Goal: Task Accomplishment & Management: Use online tool/utility

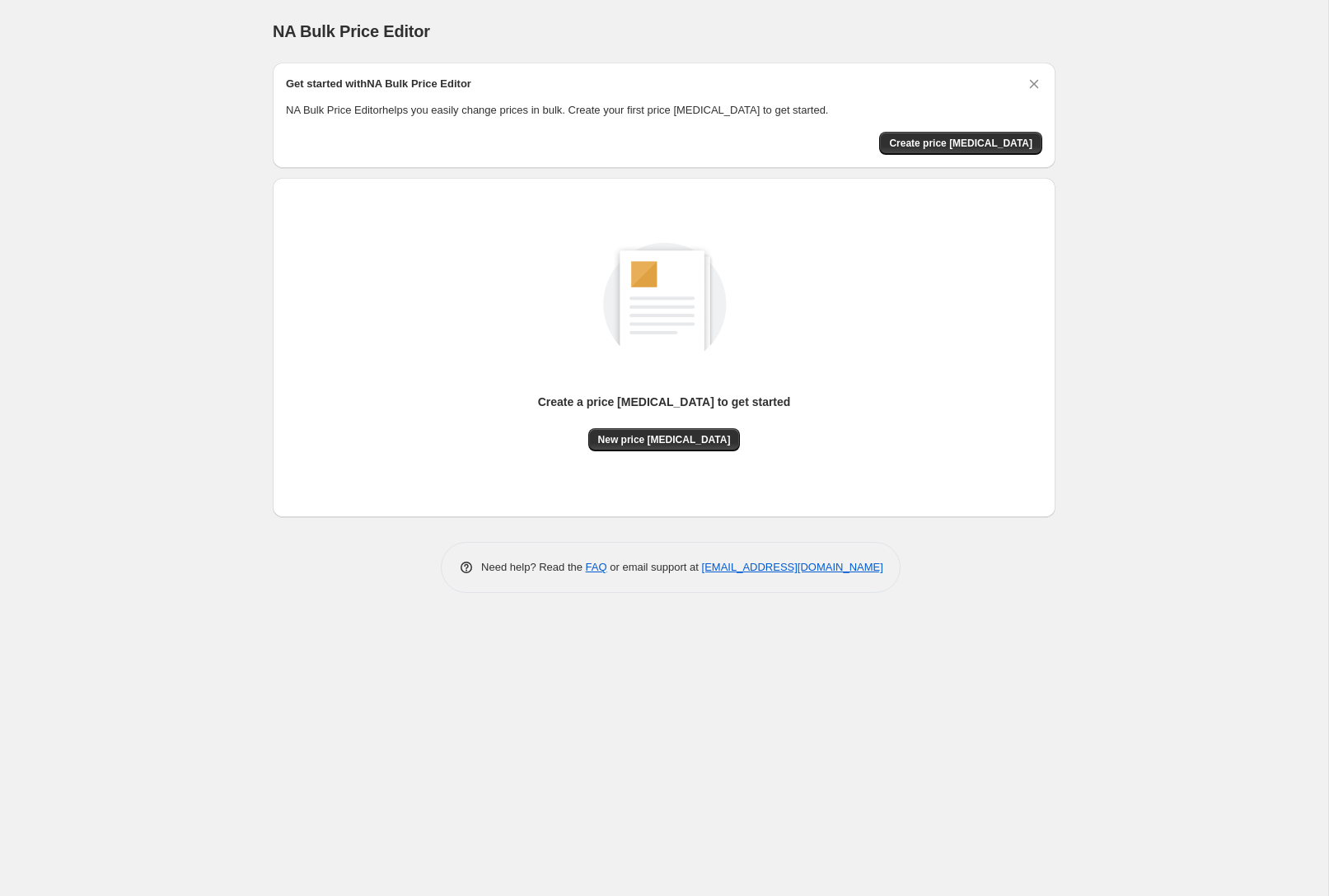
click at [1140, 252] on div "NA Bulk Price Editor. This page is ready NA Bulk Price Editor Get started with …" at bounding box center [664, 448] width 1328 height 896
click at [704, 443] on span "New price [MEDICAL_DATA]" at bounding box center [664, 440] width 132 height 13
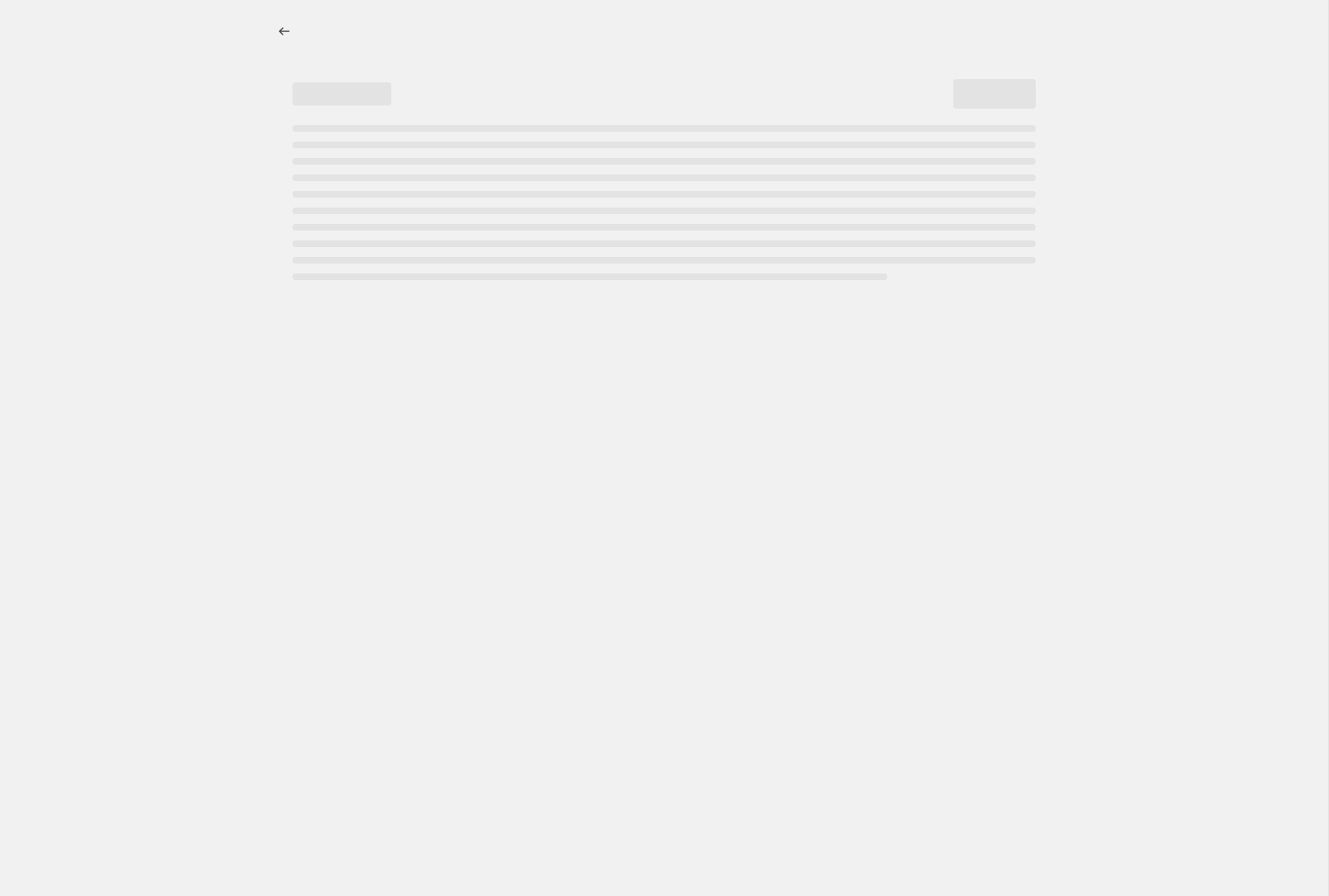
select select "percentage"
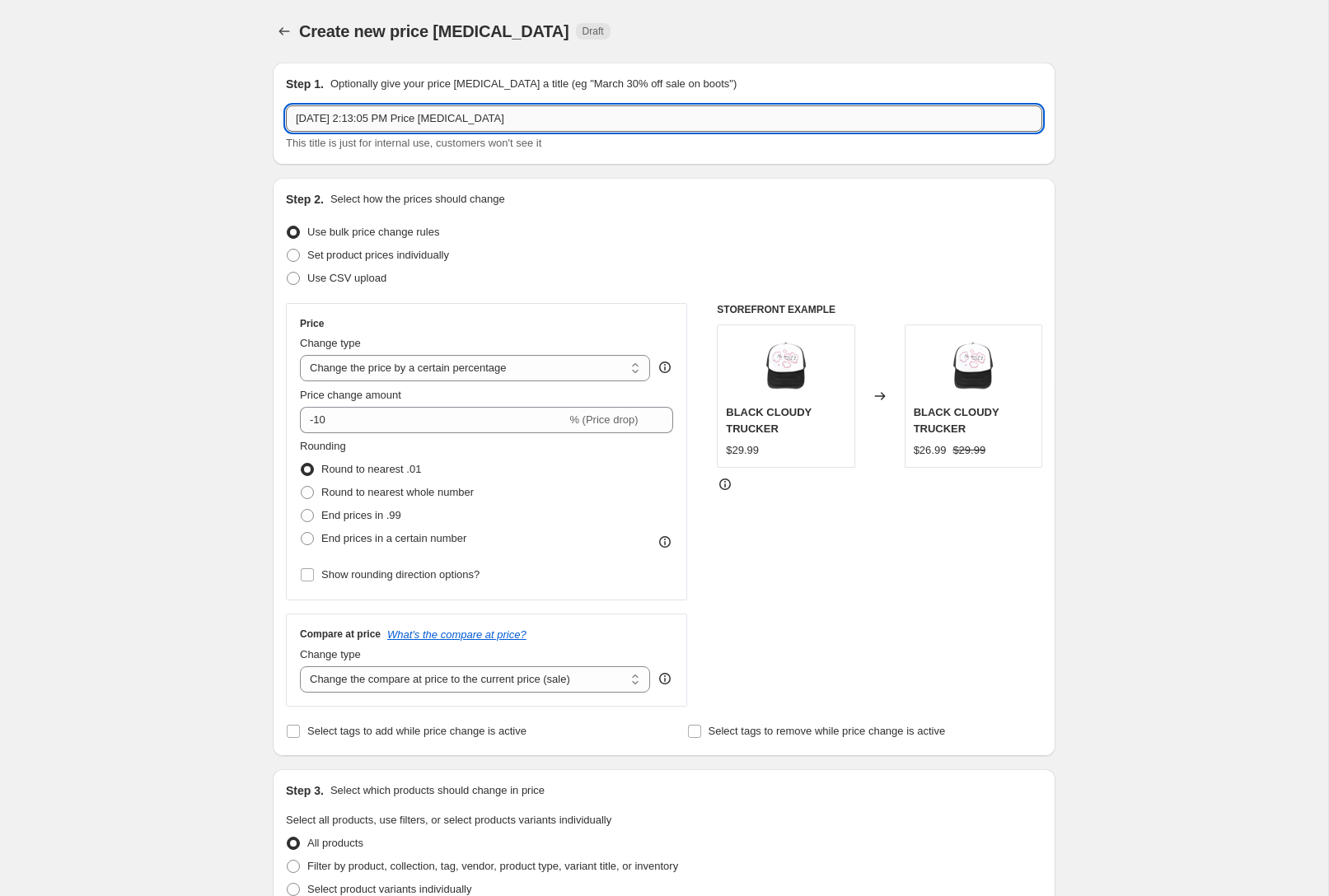
click at [512, 122] on input "[DATE] 2:13:05 PM Price [MEDICAL_DATA]" at bounding box center [663, 118] width 756 height 27
click at [512, 122] on input "Sep 17, 2025, 2:13:05 PM Price change job" at bounding box center [663, 118] width 756 height 27
type input "30% Off Sale!"
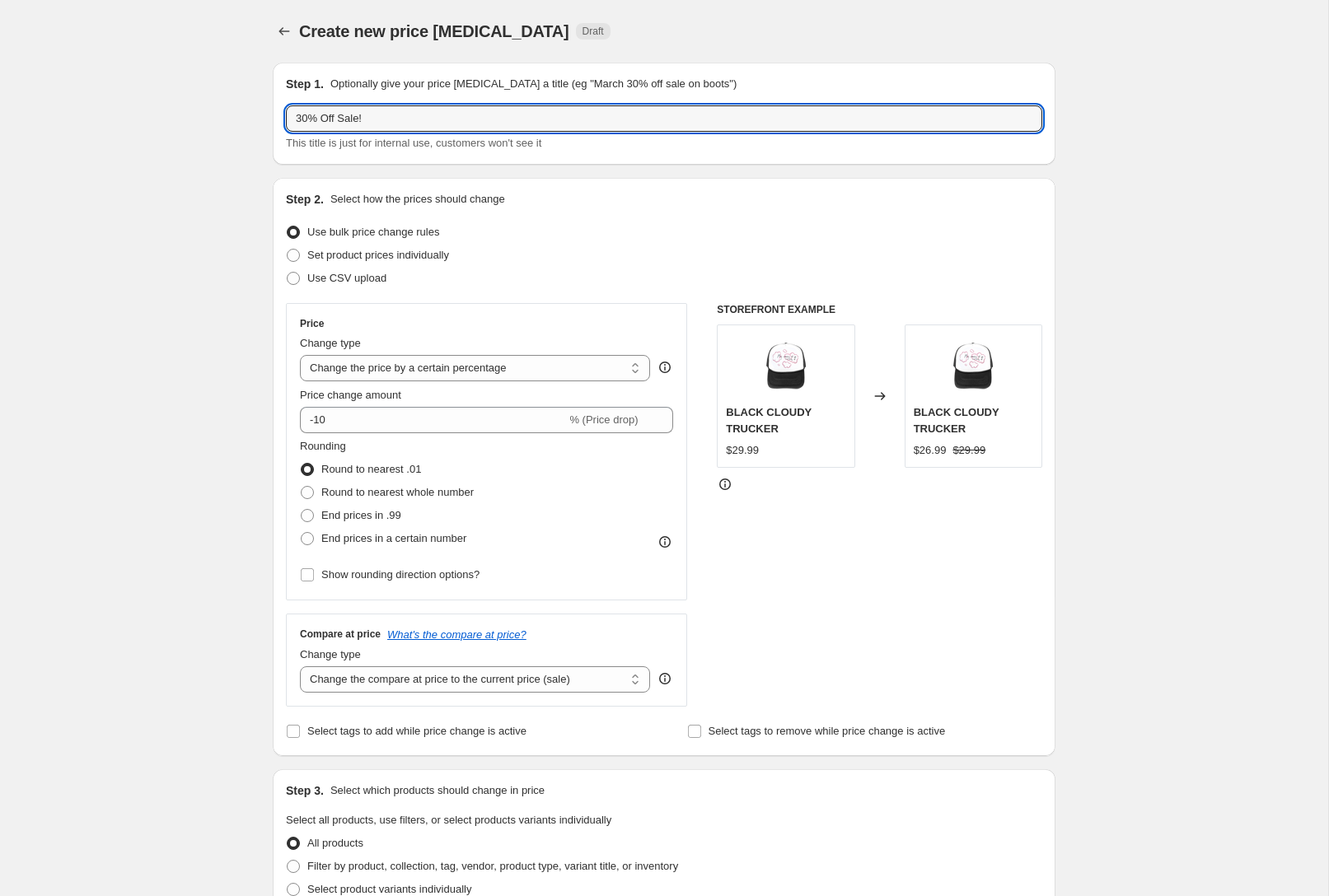
click at [242, 215] on div "Create new price change job. This page is ready Create new price change job Dra…" at bounding box center [664, 823] width 1328 height 1646
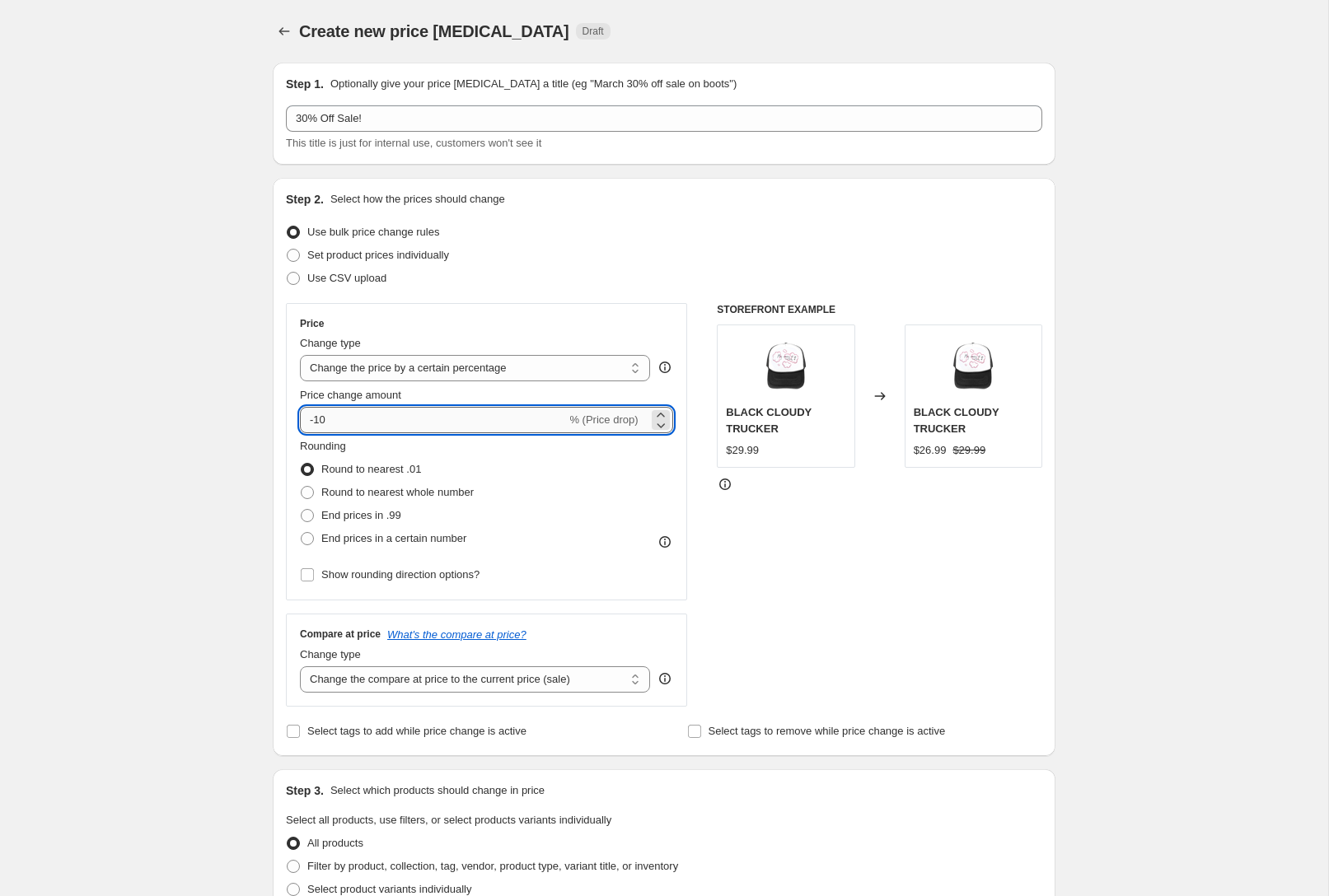
click at [390, 420] on input "-10" at bounding box center [434, 420] width 266 height 27
type input "-1"
type input "-30"
click at [217, 425] on div "Create new price change job. This page is ready Create new price change job Dra…" at bounding box center [664, 823] width 1328 height 1646
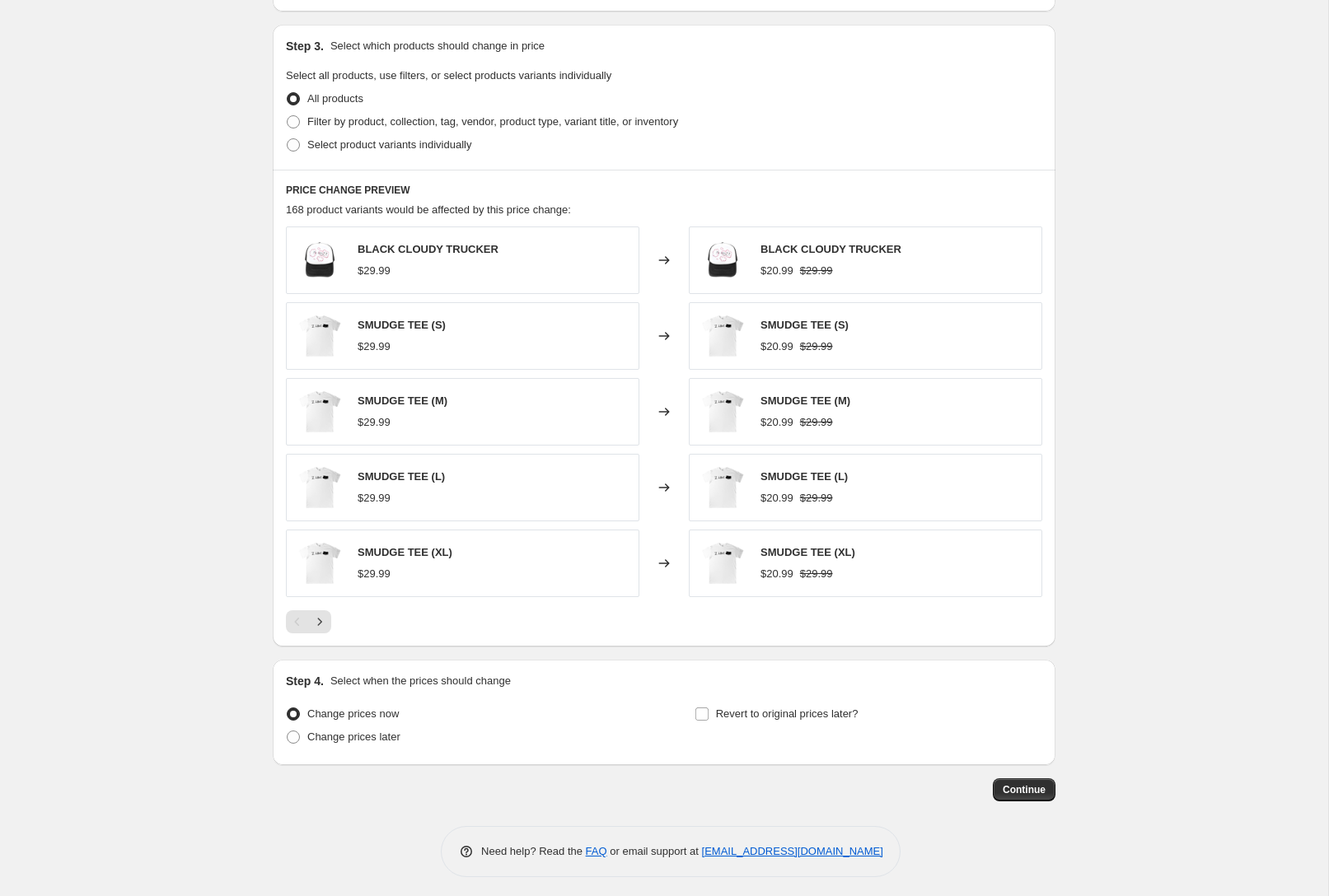
scroll to position [750, 0]
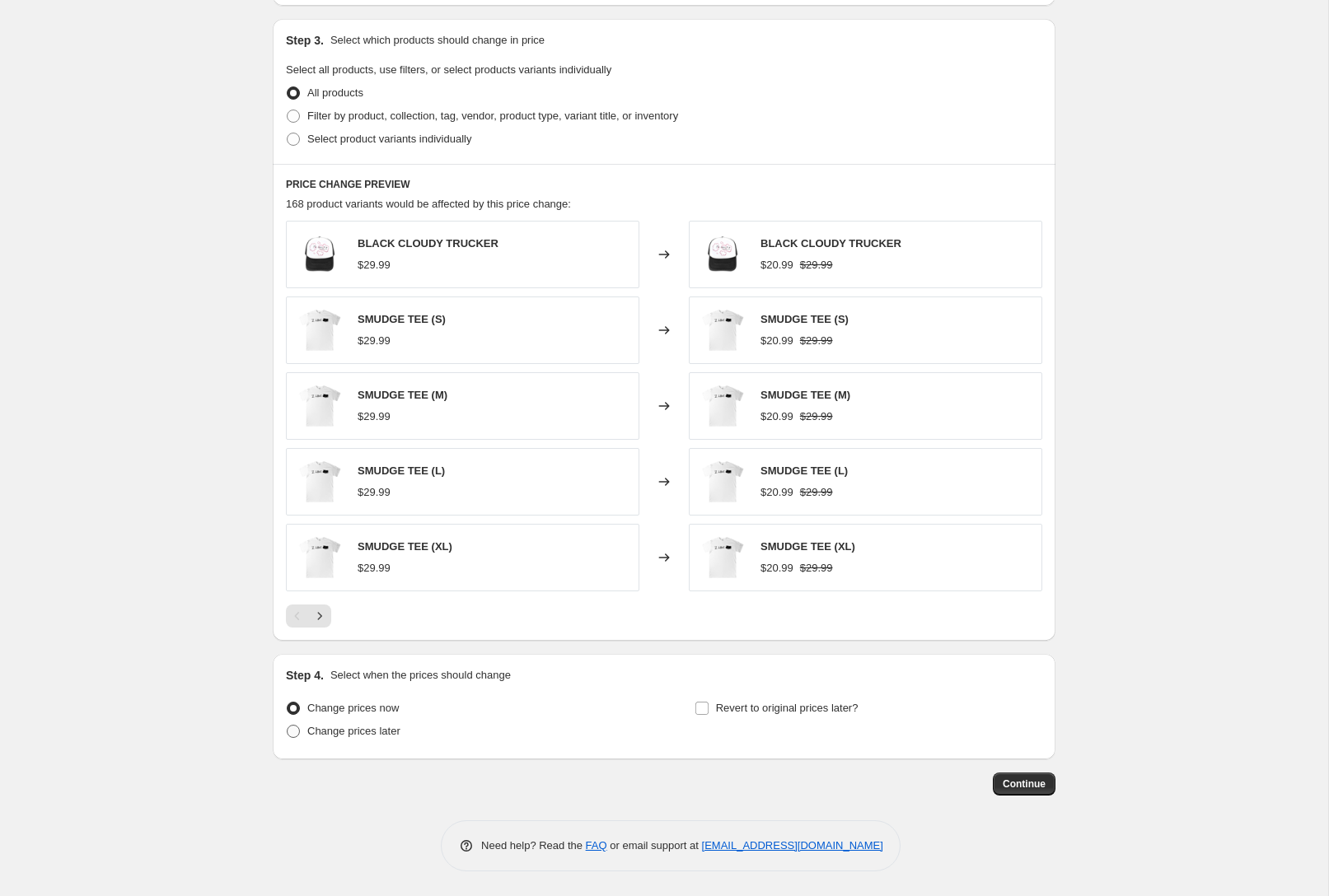
click at [393, 739] on label "Change prices later" at bounding box center [343, 731] width 115 height 23
click at [287, 725] on input "Change prices later" at bounding box center [287, 724] width 1 height 1
radio input "true"
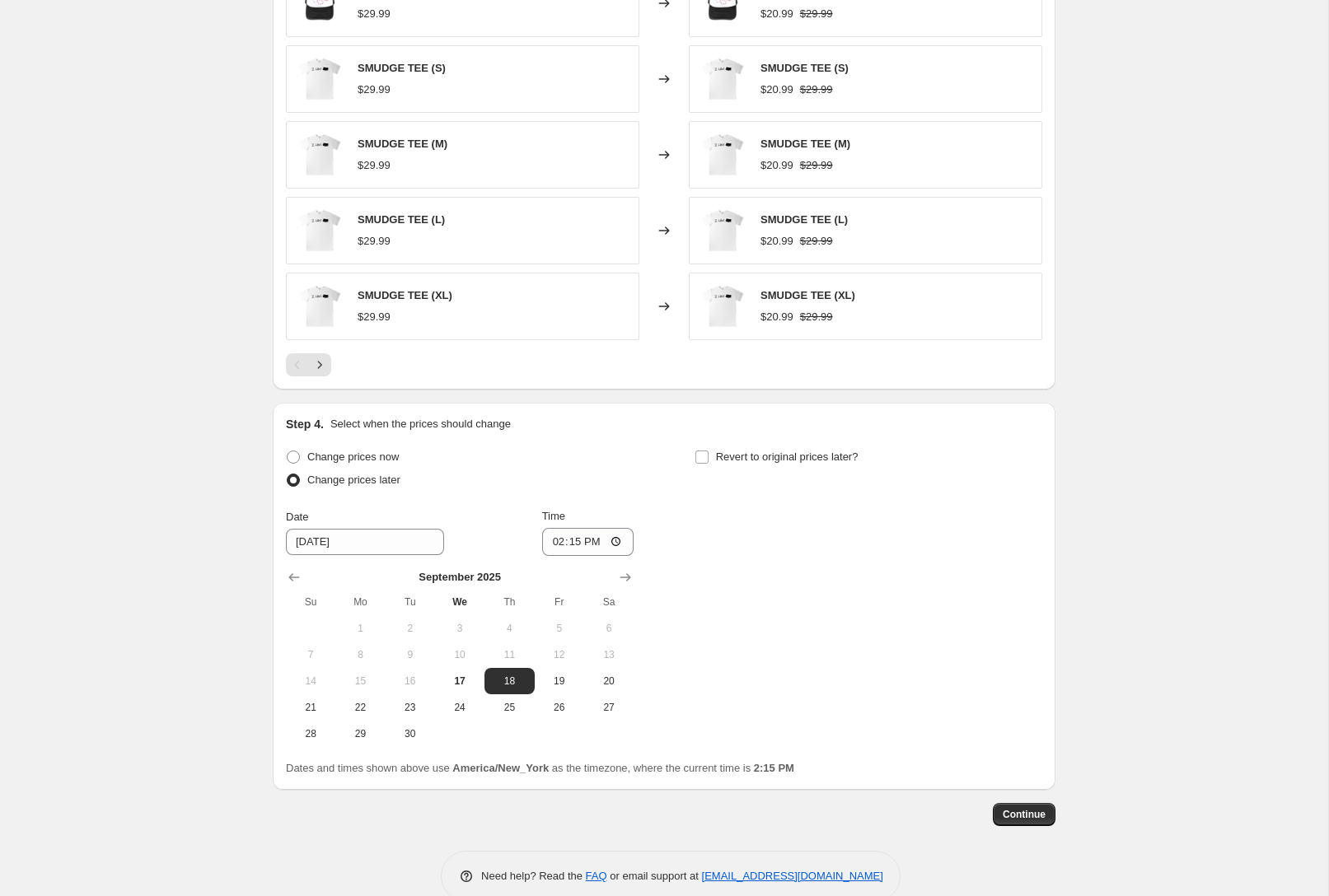
scroll to position [1032, 0]
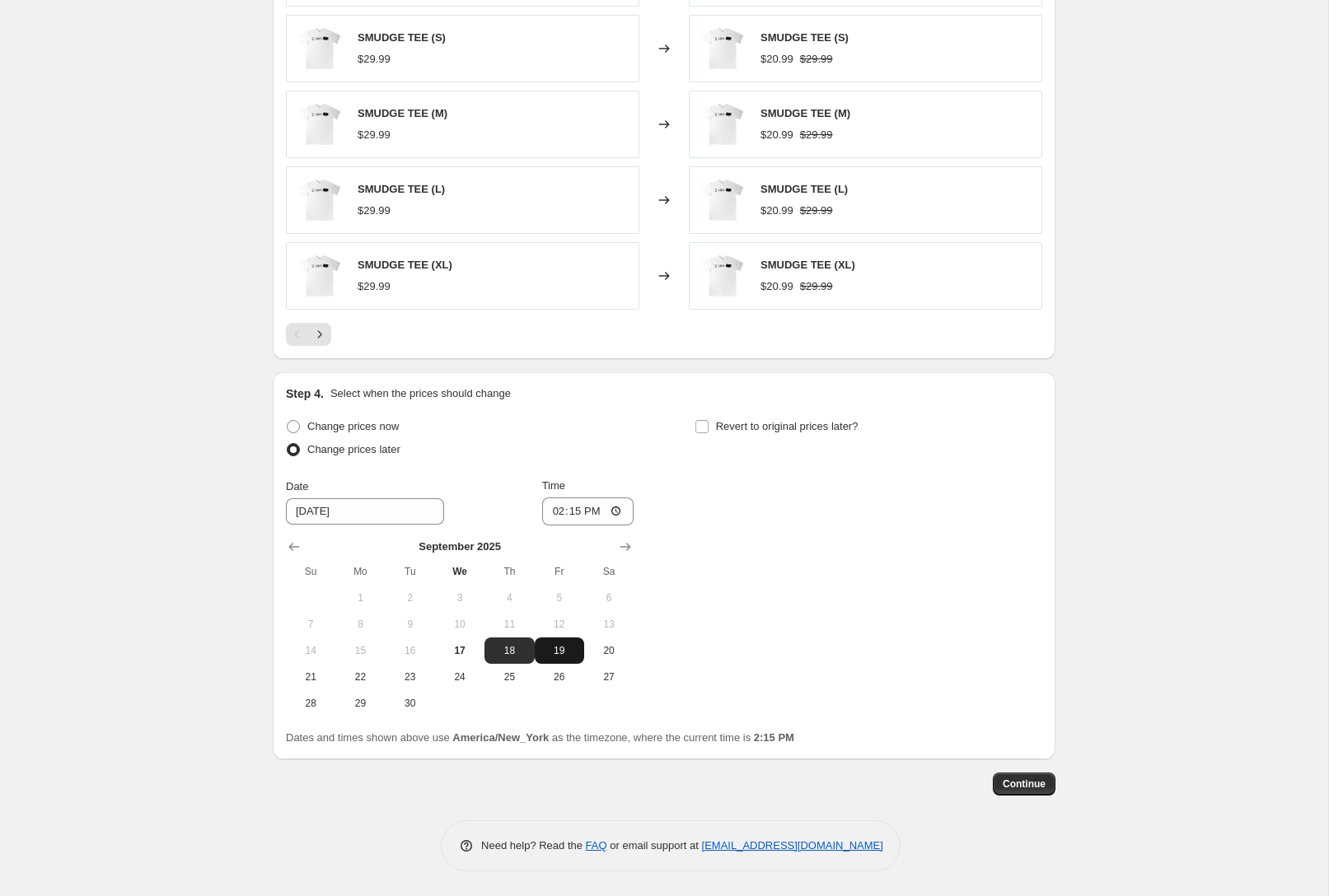
click at [558, 649] on span "19" at bounding box center [558, 650] width 36 height 13
type input "[DATE]"
click at [601, 515] on input "14:15" at bounding box center [588, 511] width 92 height 28
click at [615, 514] on input "14:15" at bounding box center [588, 511] width 92 height 28
type input "09:00"
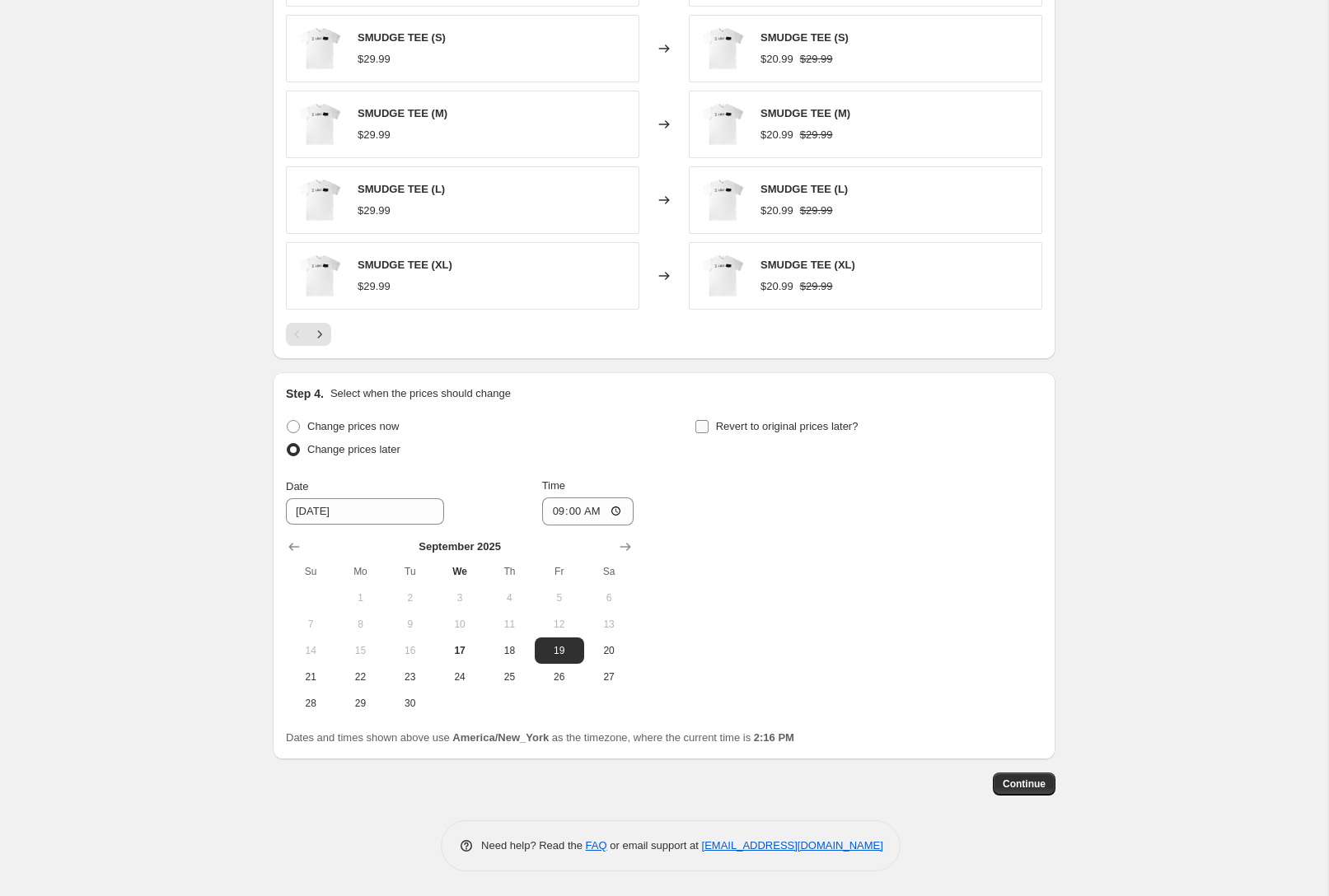
click at [755, 423] on span "Revert to original prices later?" at bounding box center [786, 425] width 142 height 12
click at [708, 423] on input "Revert to original prices later?" at bounding box center [702, 426] width 13 height 13
checkbox input "true"
click at [980, 681] on span "26" at bounding box center [966, 677] width 36 height 13
type input "[DATE]"
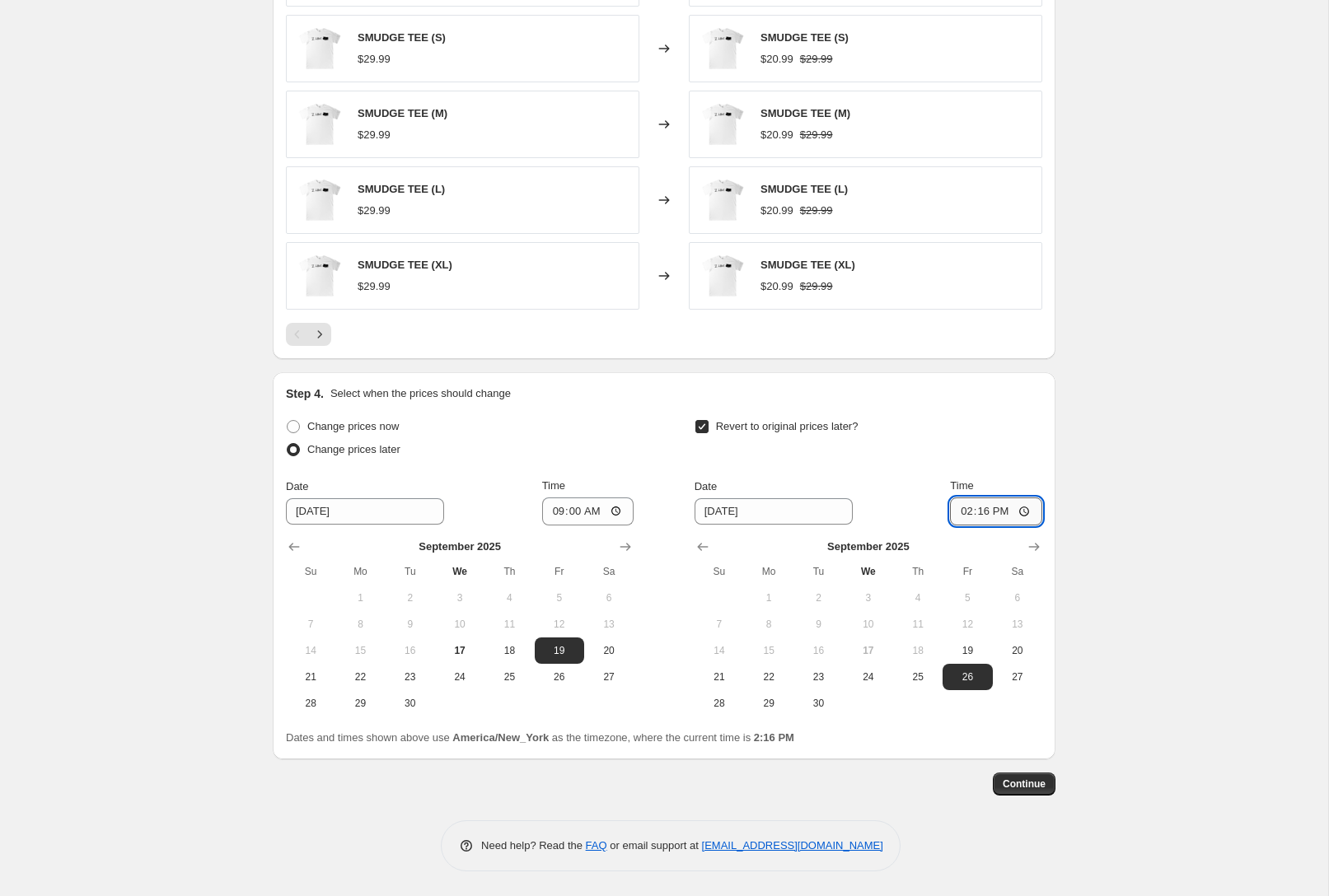
click at [1021, 510] on input "14:16" at bounding box center [996, 511] width 92 height 28
type input "23:59"
click at [1031, 790] on button "Continue" at bounding box center [1024, 783] width 62 height 23
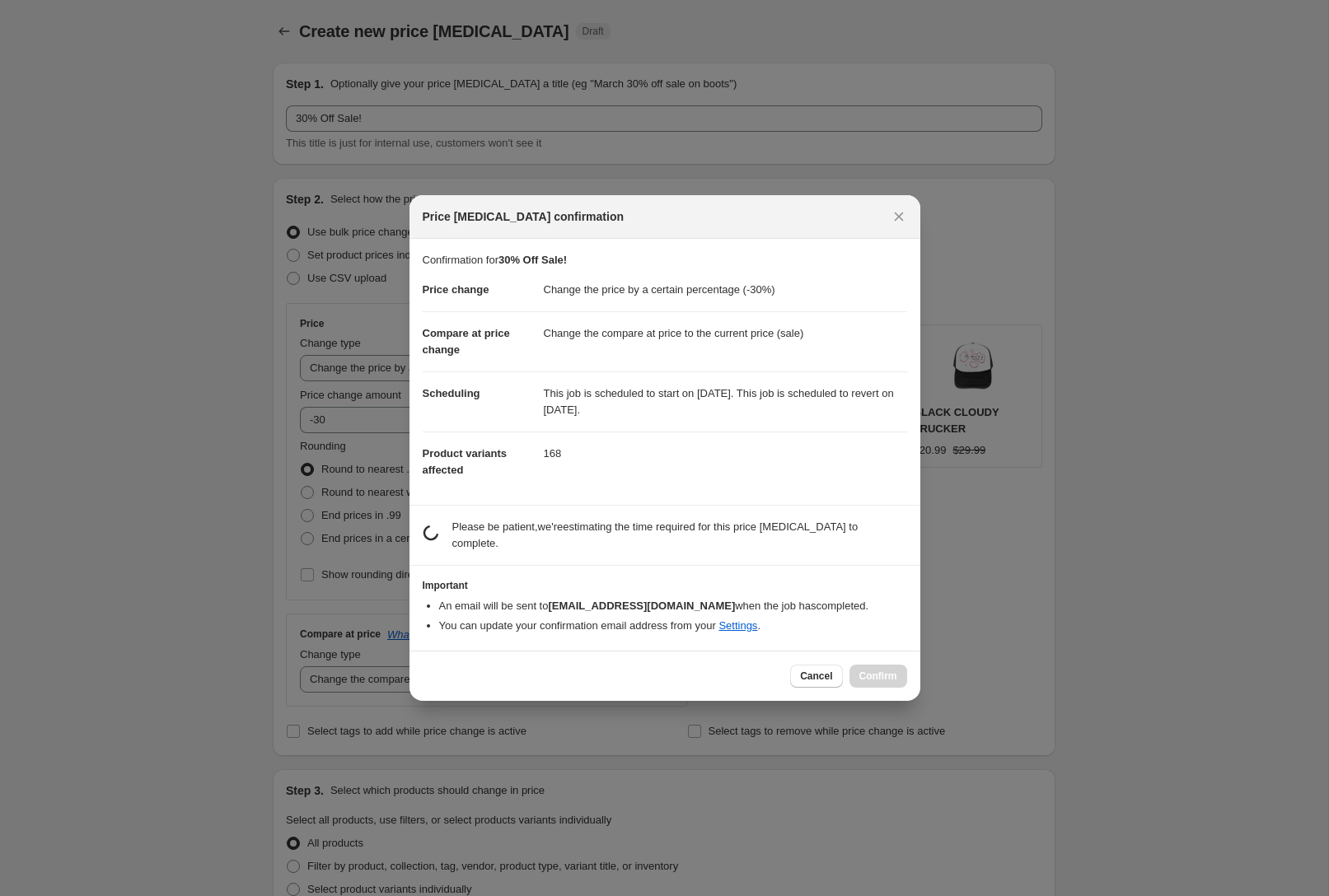
scroll to position [0, 0]
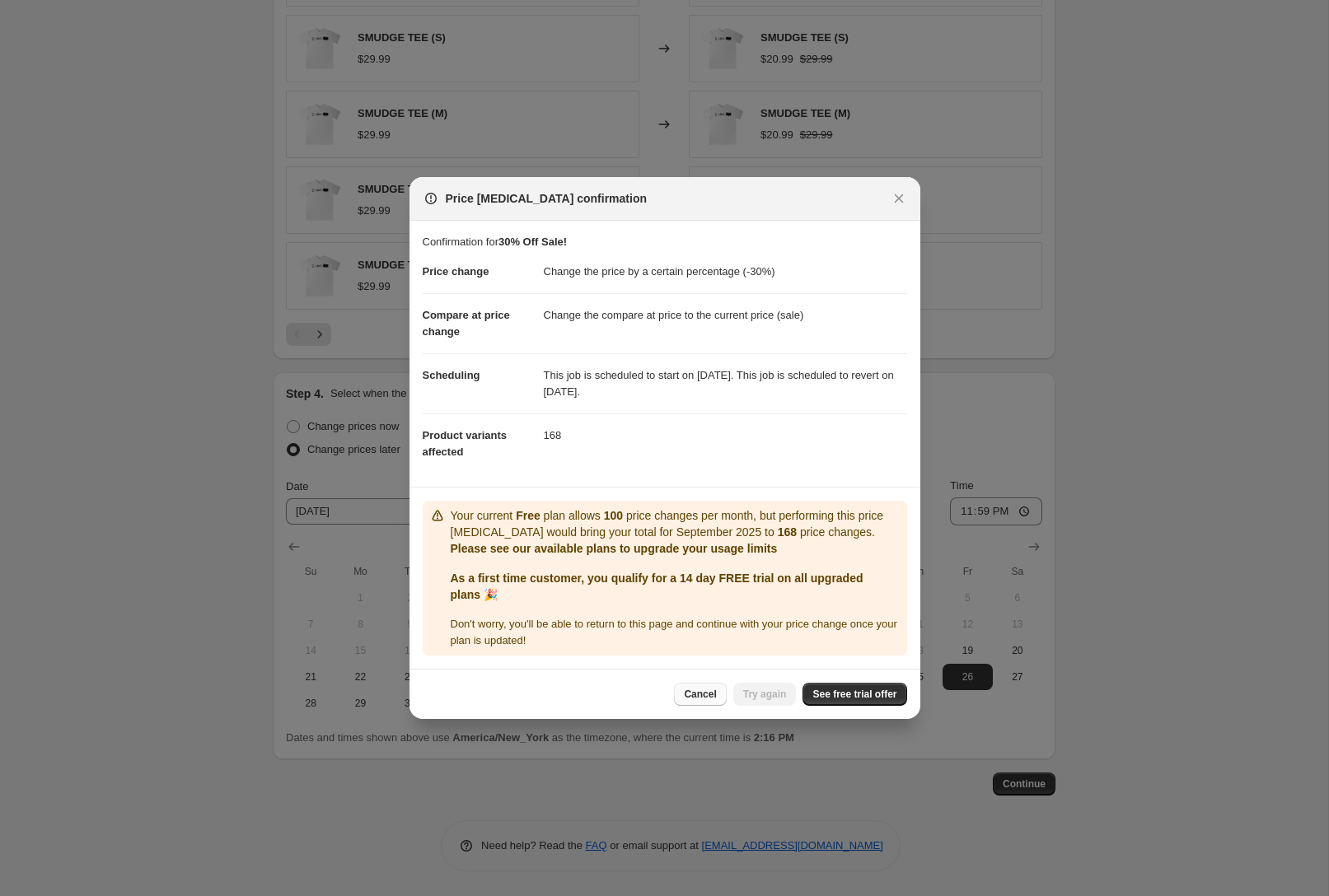
click at [697, 695] on span "Cancel" at bounding box center [699, 694] width 32 height 13
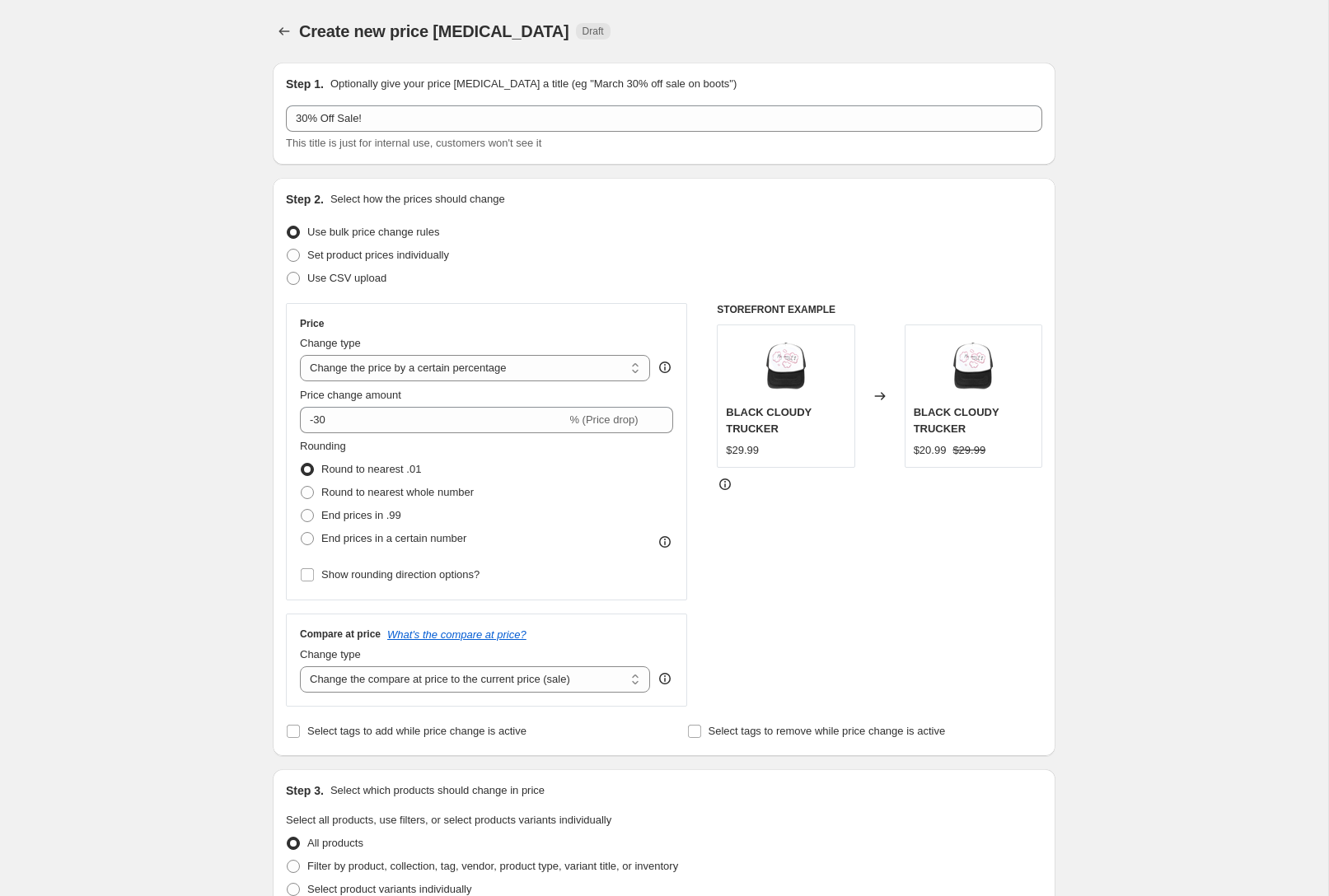
scroll to position [1032, 0]
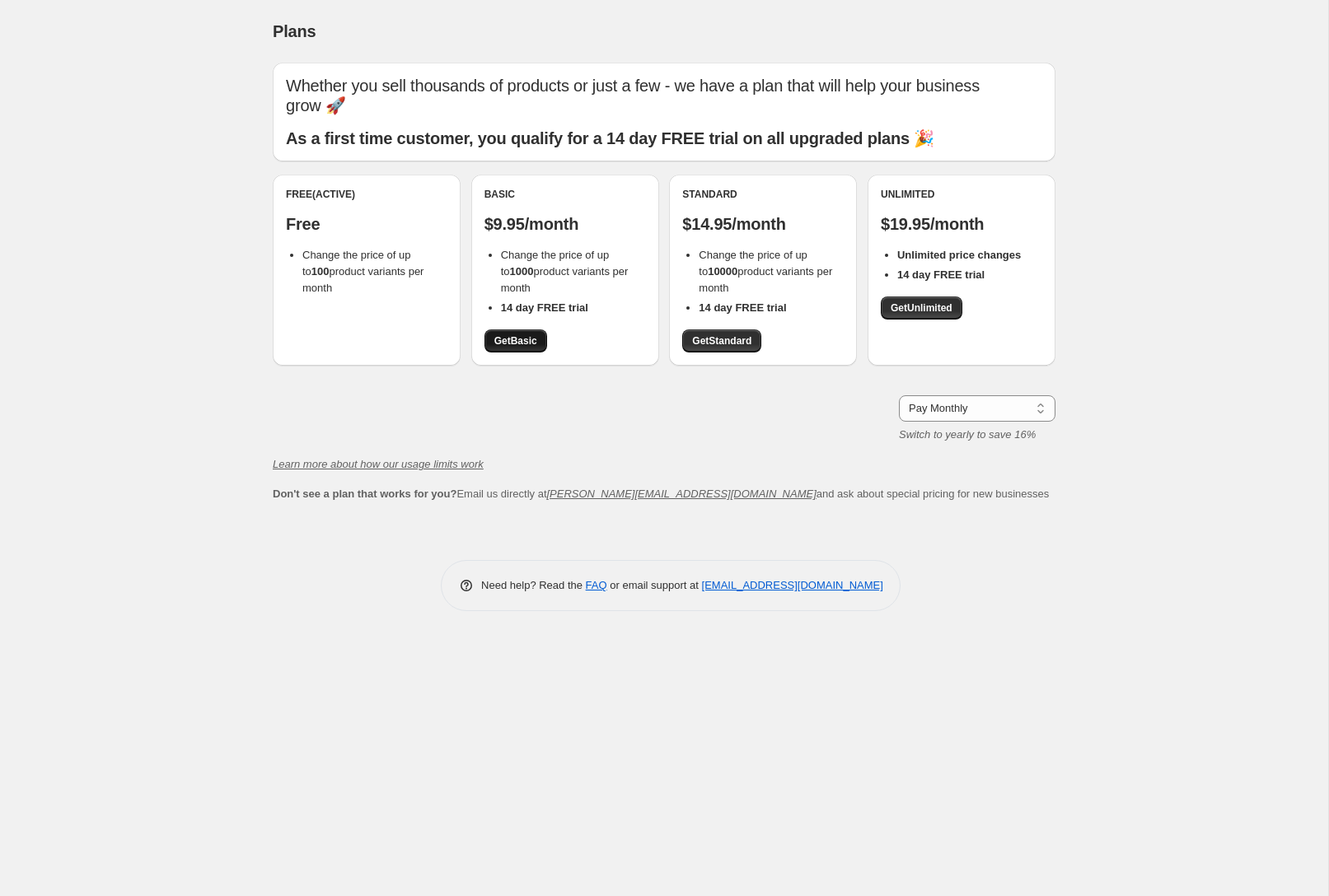
click at [532, 334] on span "Get Basic" at bounding box center [515, 341] width 43 height 13
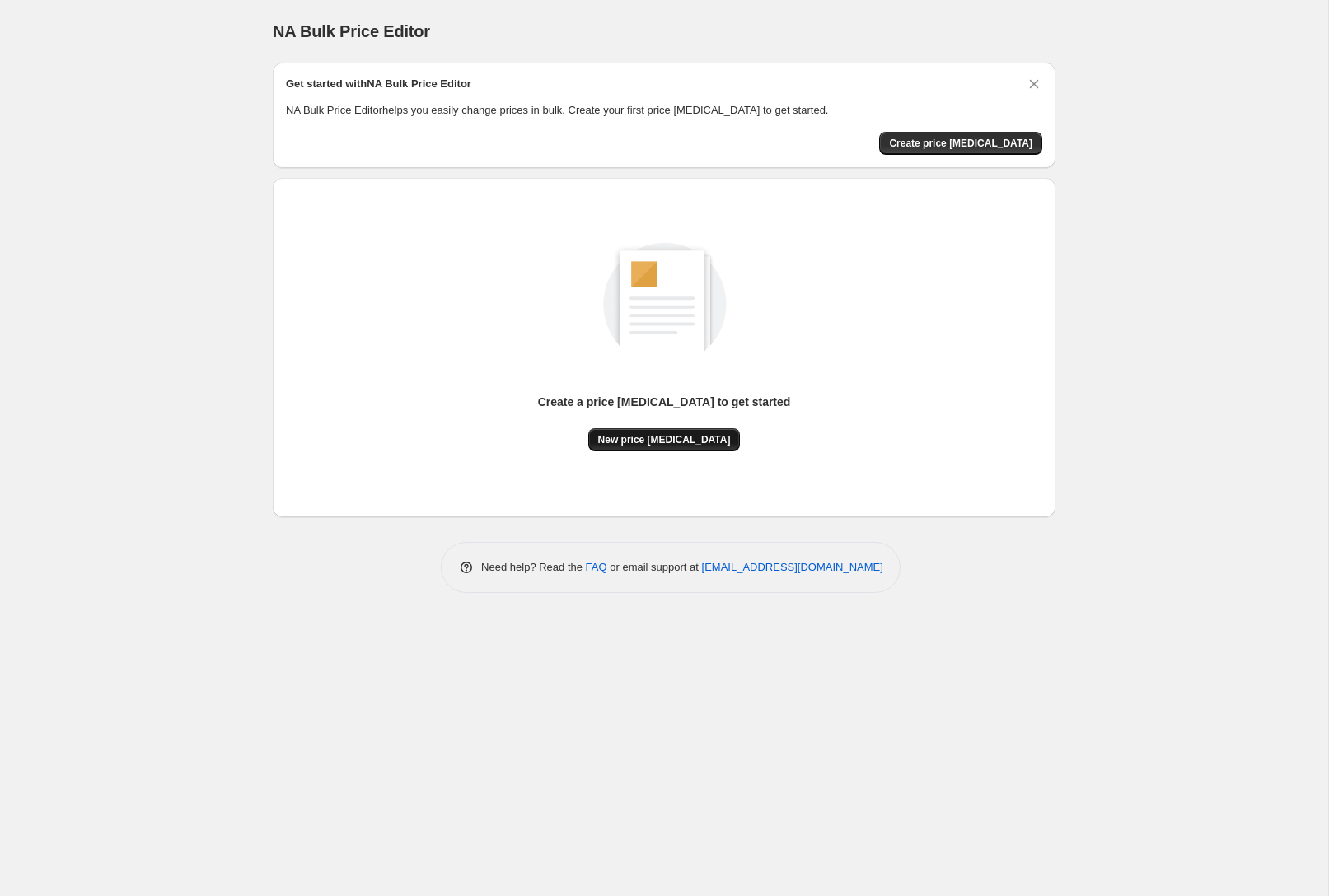
click at [685, 436] on span "New price [MEDICAL_DATA]" at bounding box center [664, 440] width 132 height 13
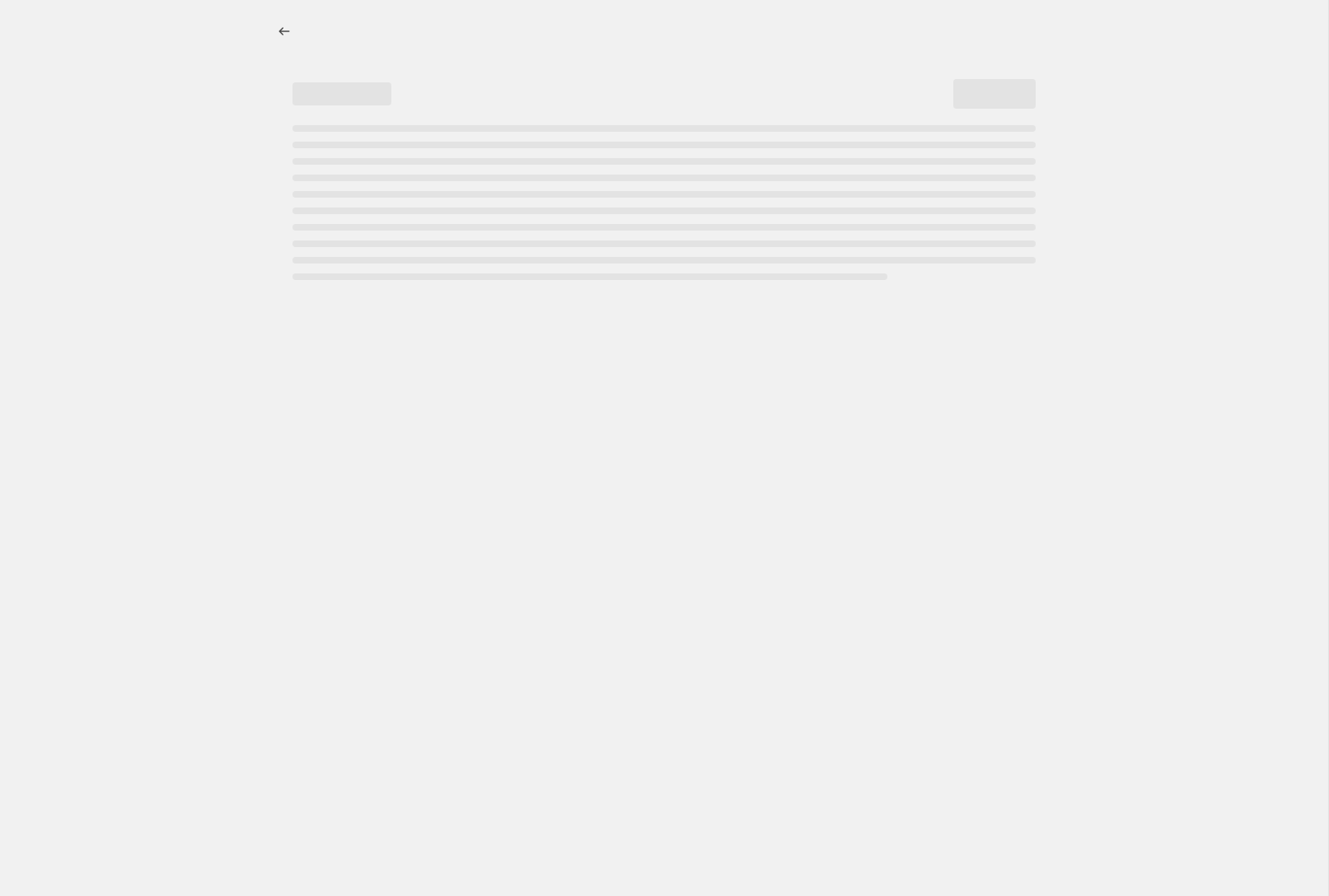
select select "percentage"
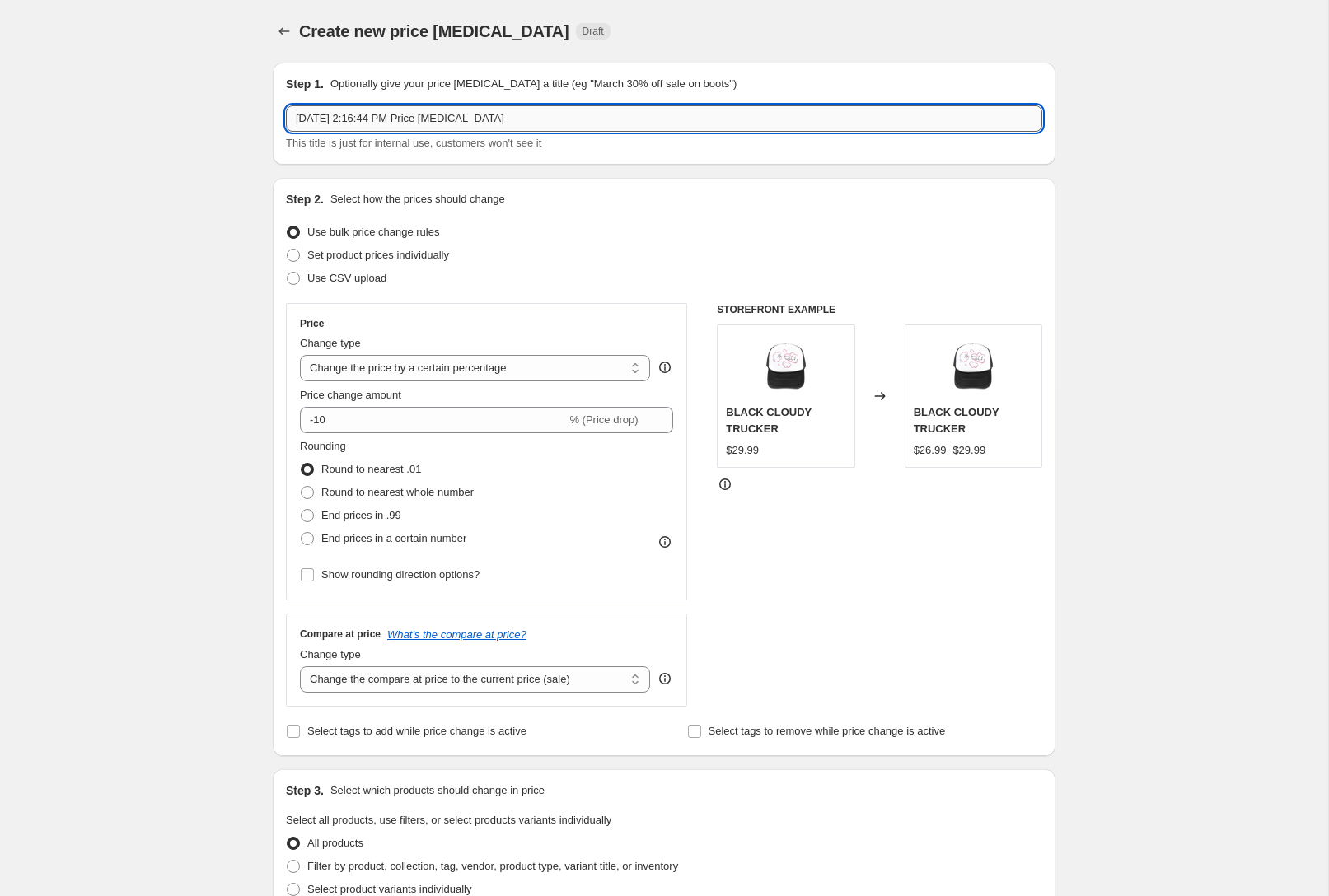
click at [502, 118] on input "[DATE] 2:16:44 PM Price [MEDICAL_DATA]" at bounding box center [663, 118] width 756 height 27
type input "30% Off Sale"
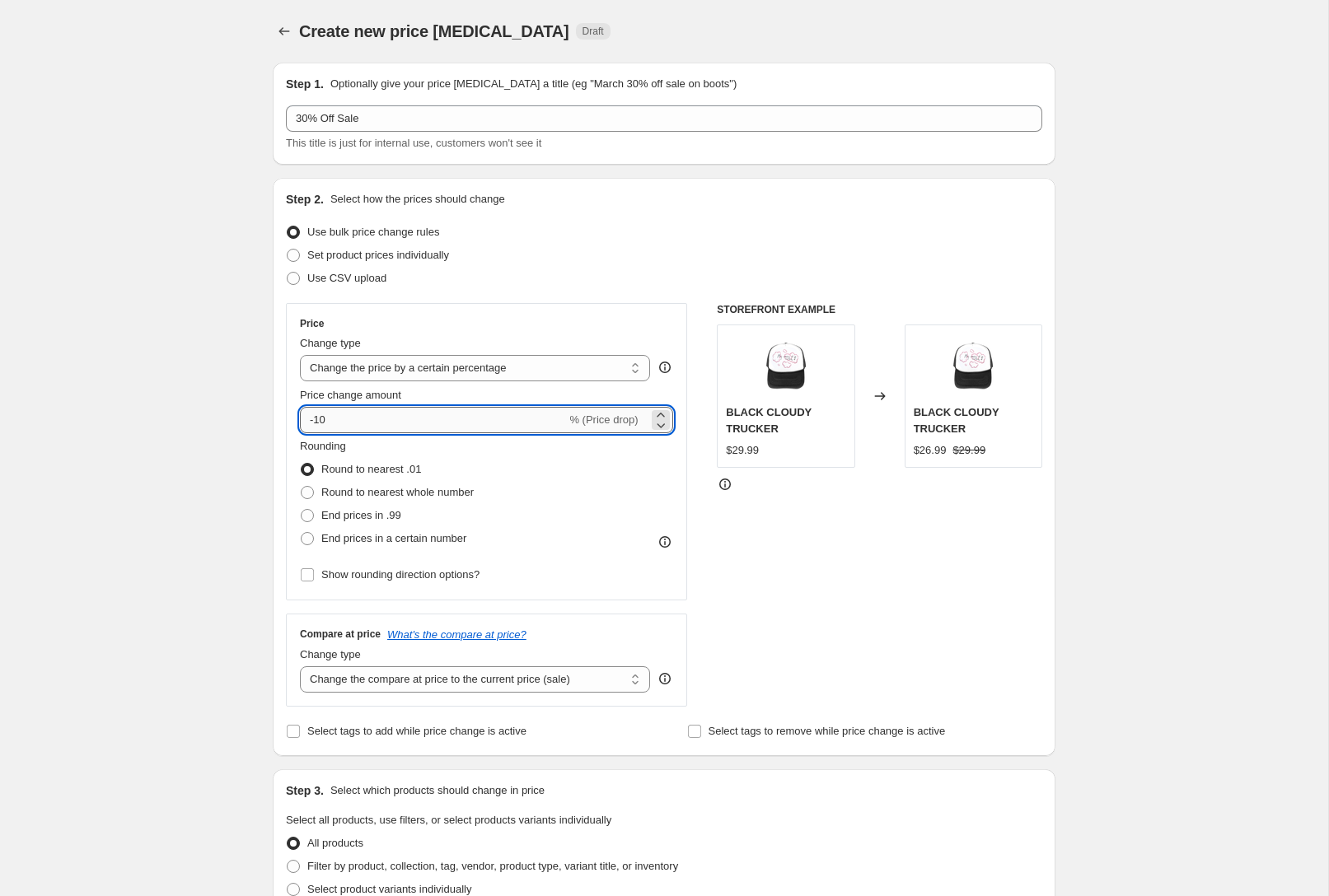
click at [451, 431] on input "-10" at bounding box center [434, 420] width 266 height 27
type input "-1"
type input "-30"
click at [265, 447] on div "Step 1. Optionally give your price [MEDICAL_DATA] a title (eg "March 30% off sa…" at bounding box center [658, 798] width 795 height 1496
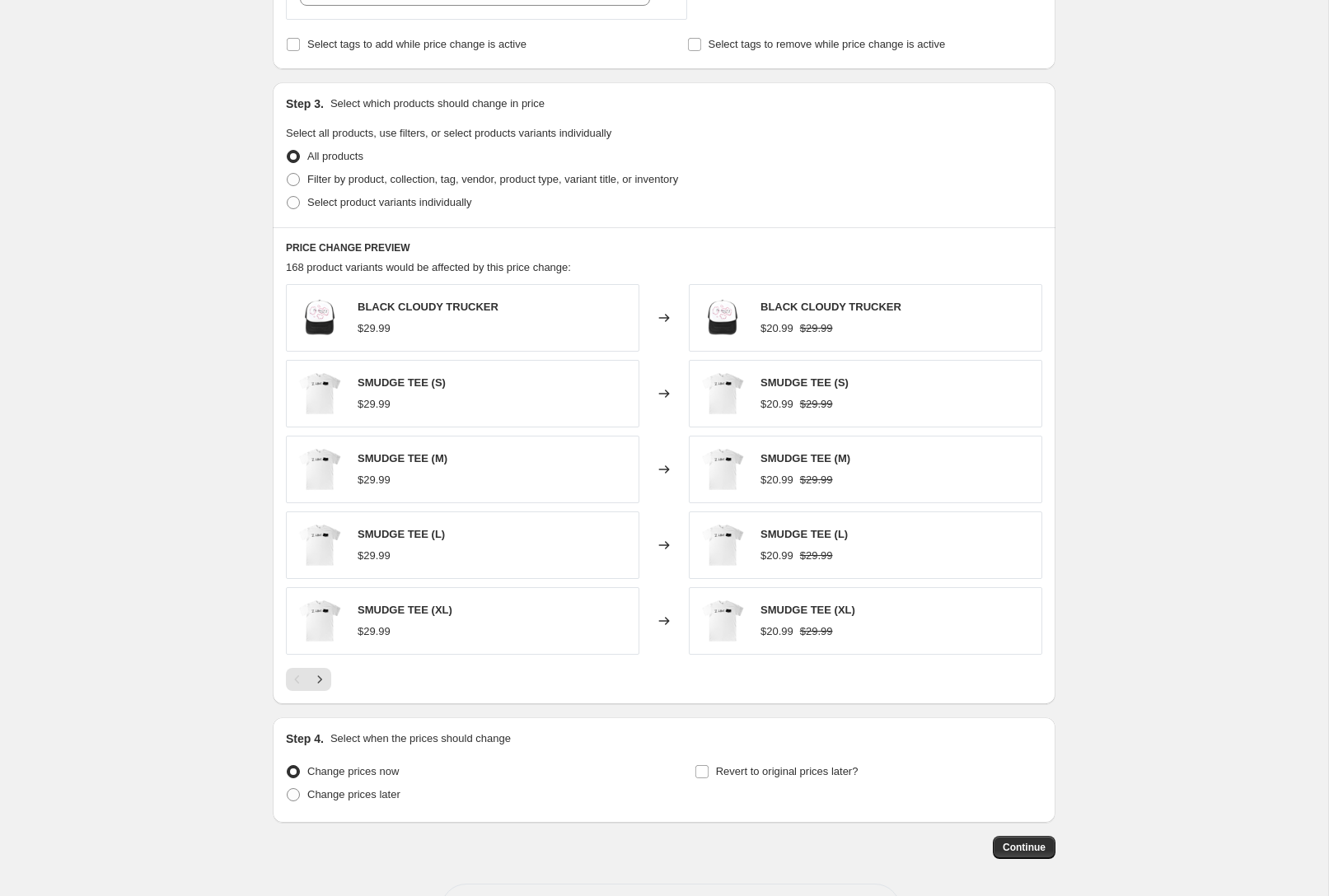
scroll to position [750, 0]
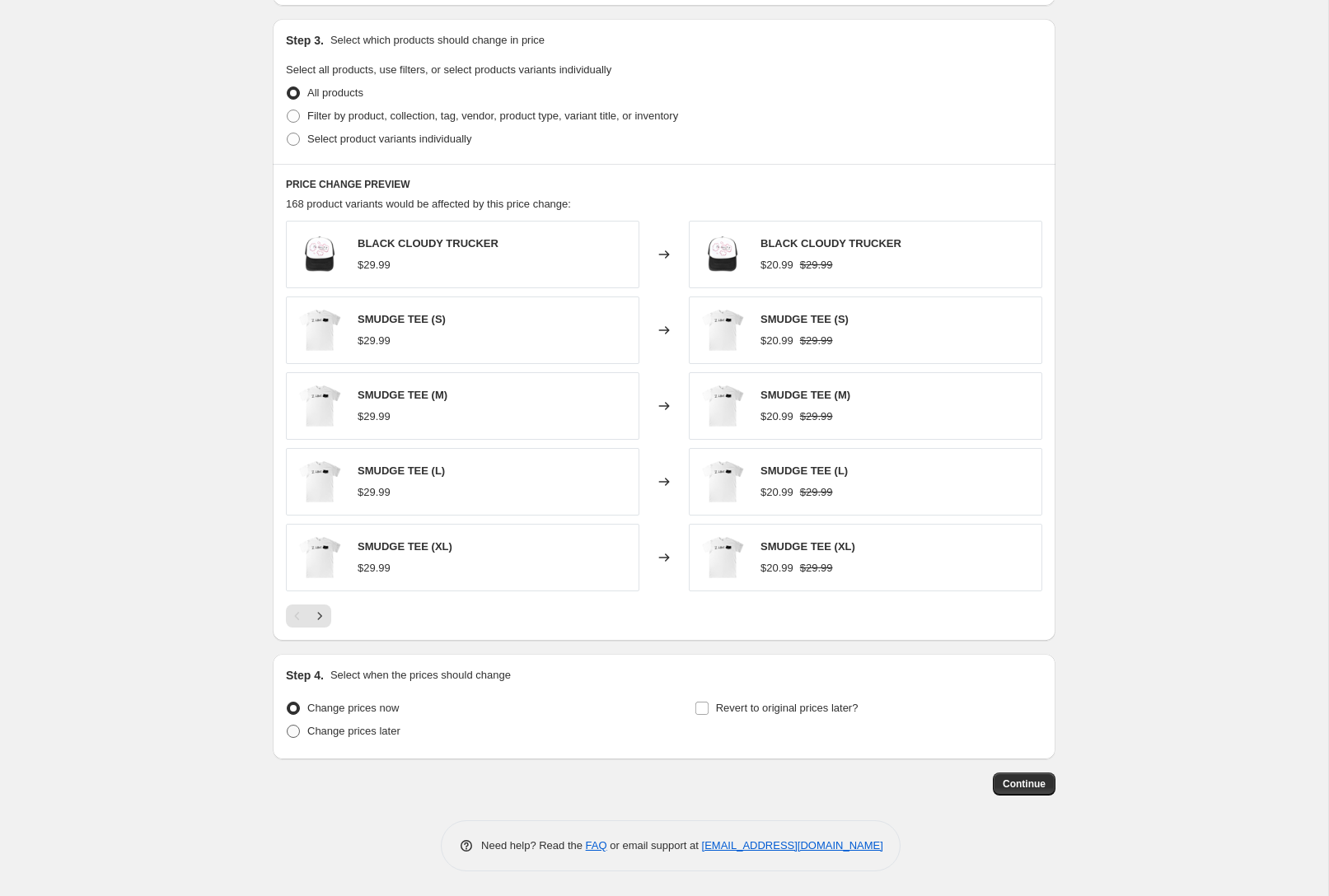
click at [348, 730] on span "Change prices later" at bounding box center [354, 730] width 93 height 12
click at [287, 725] on input "Change prices later" at bounding box center [287, 724] width 1 height 1
radio input "true"
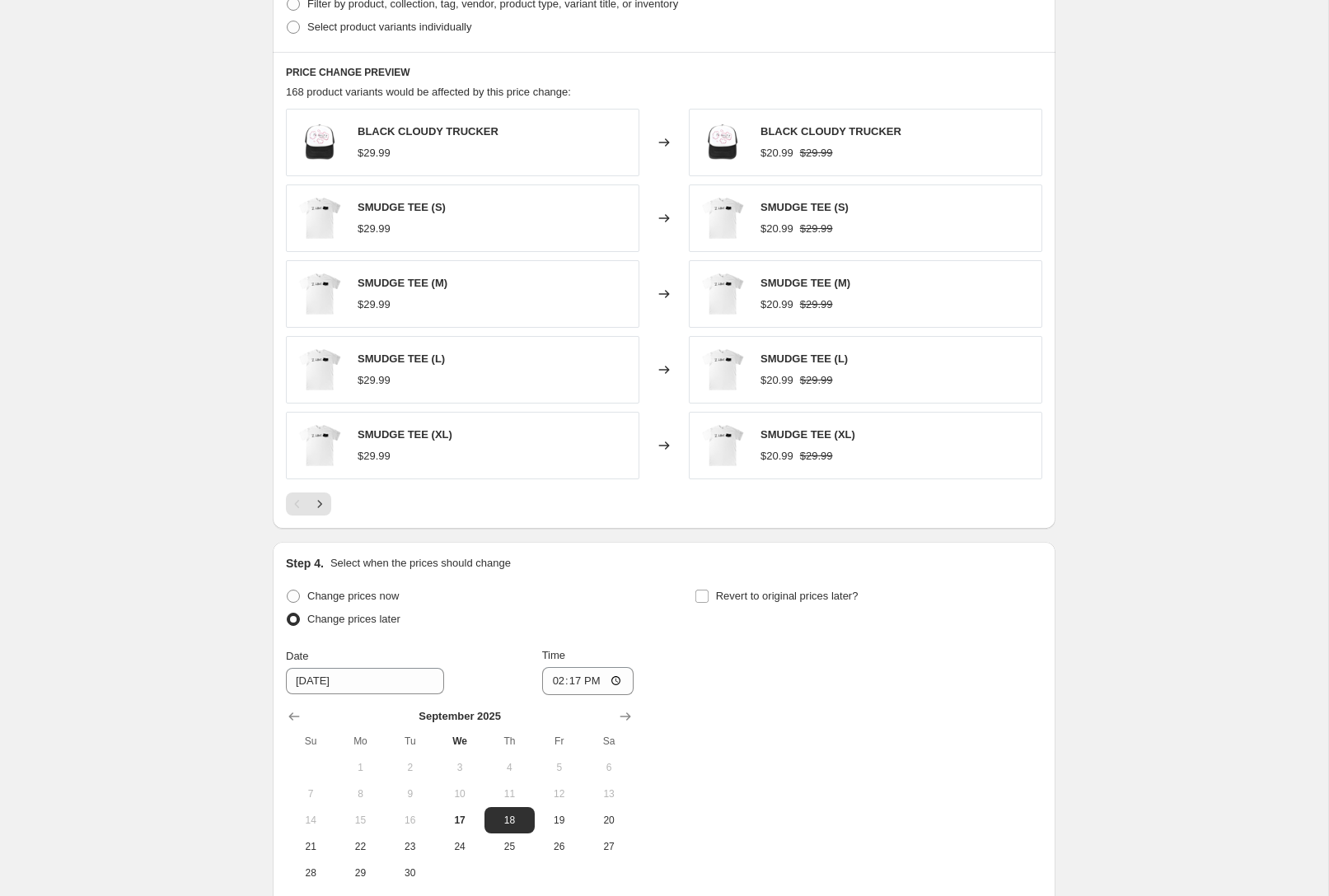
scroll to position [1032, 0]
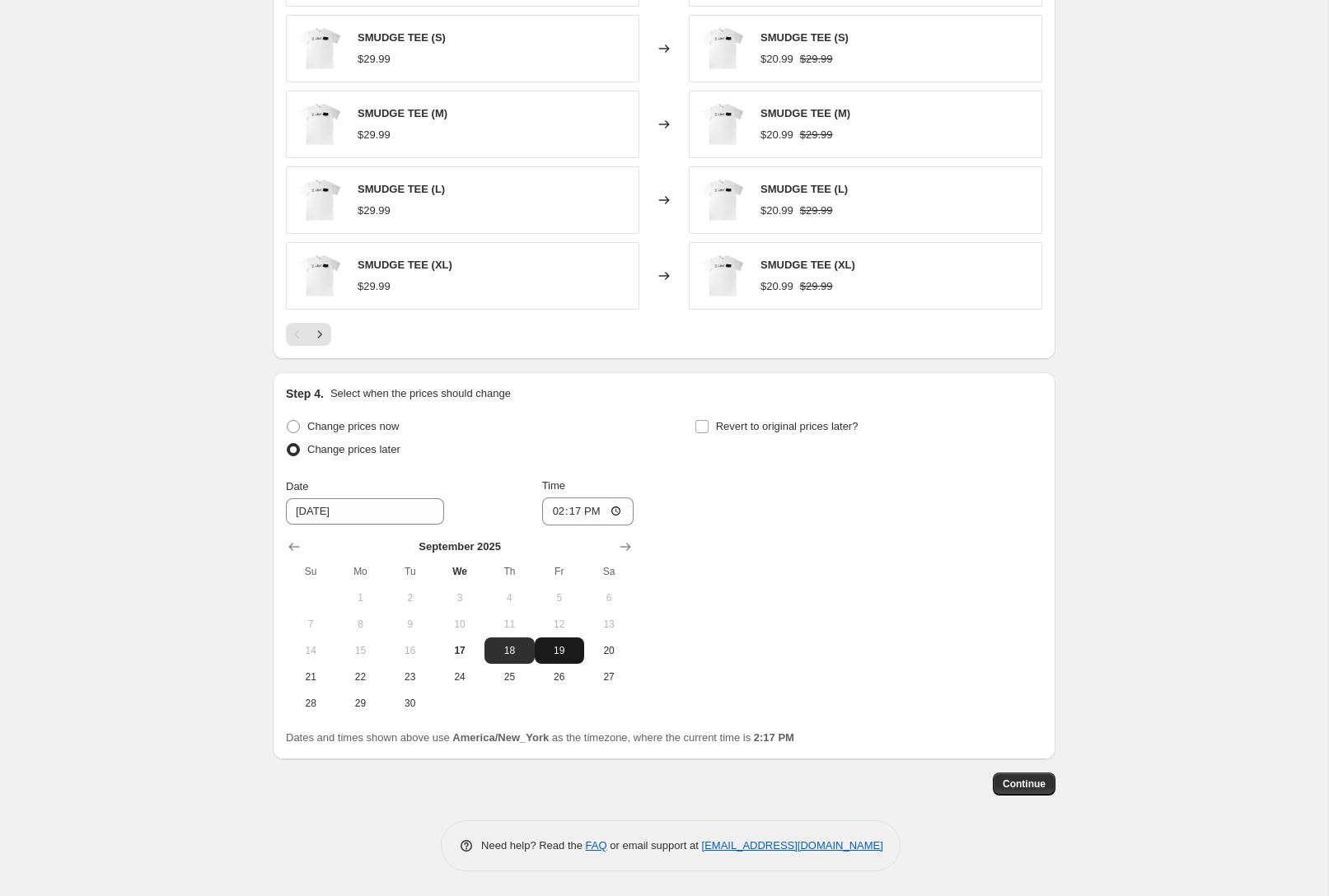
click at [558, 650] on span "19" at bounding box center [558, 650] width 36 height 13
type input "[DATE]"
click at [617, 514] on input "14:17" at bounding box center [588, 511] width 92 height 28
type input "09:00"
click at [764, 432] on span "Revert to original prices later?" at bounding box center [786, 425] width 142 height 12
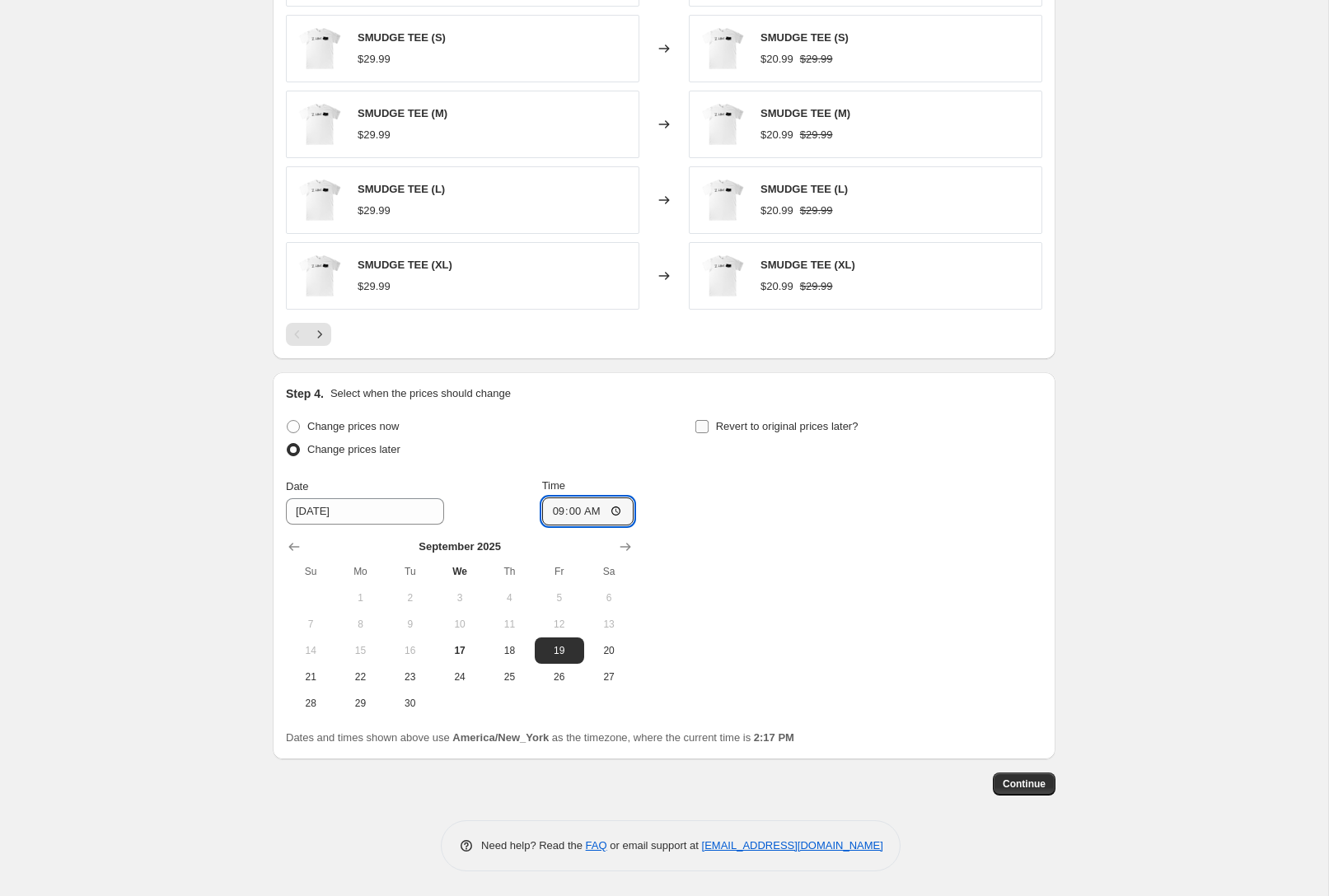
click at [708, 432] on input "Revert to original prices later?" at bounding box center [702, 426] width 13 height 13
checkbox input "true"
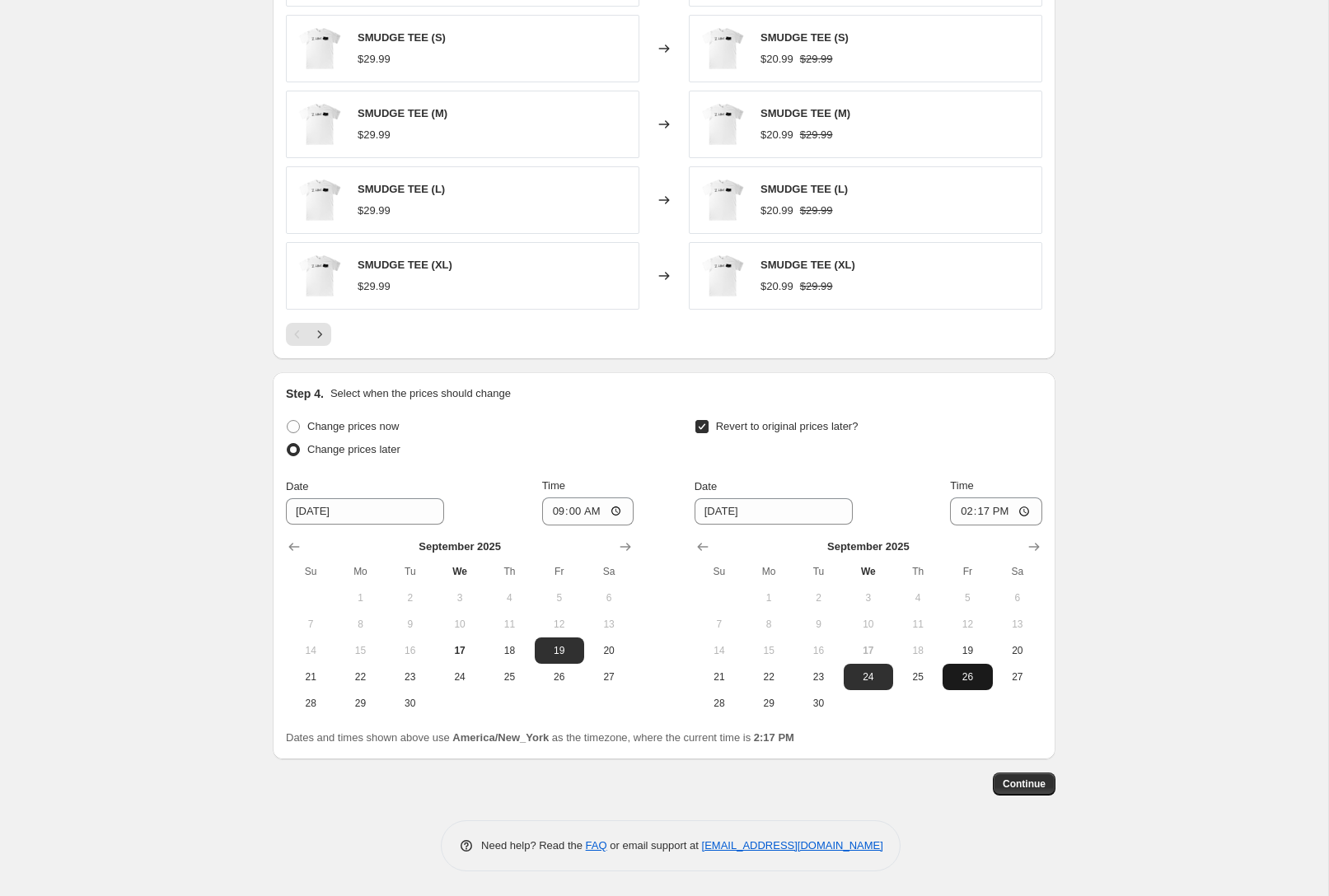
click at [971, 679] on span "26" at bounding box center [966, 677] width 36 height 13
type input "[DATE]"
click at [1019, 511] on input "14:17" at bounding box center [996, 511] width 92 height 28
type input "23:59"
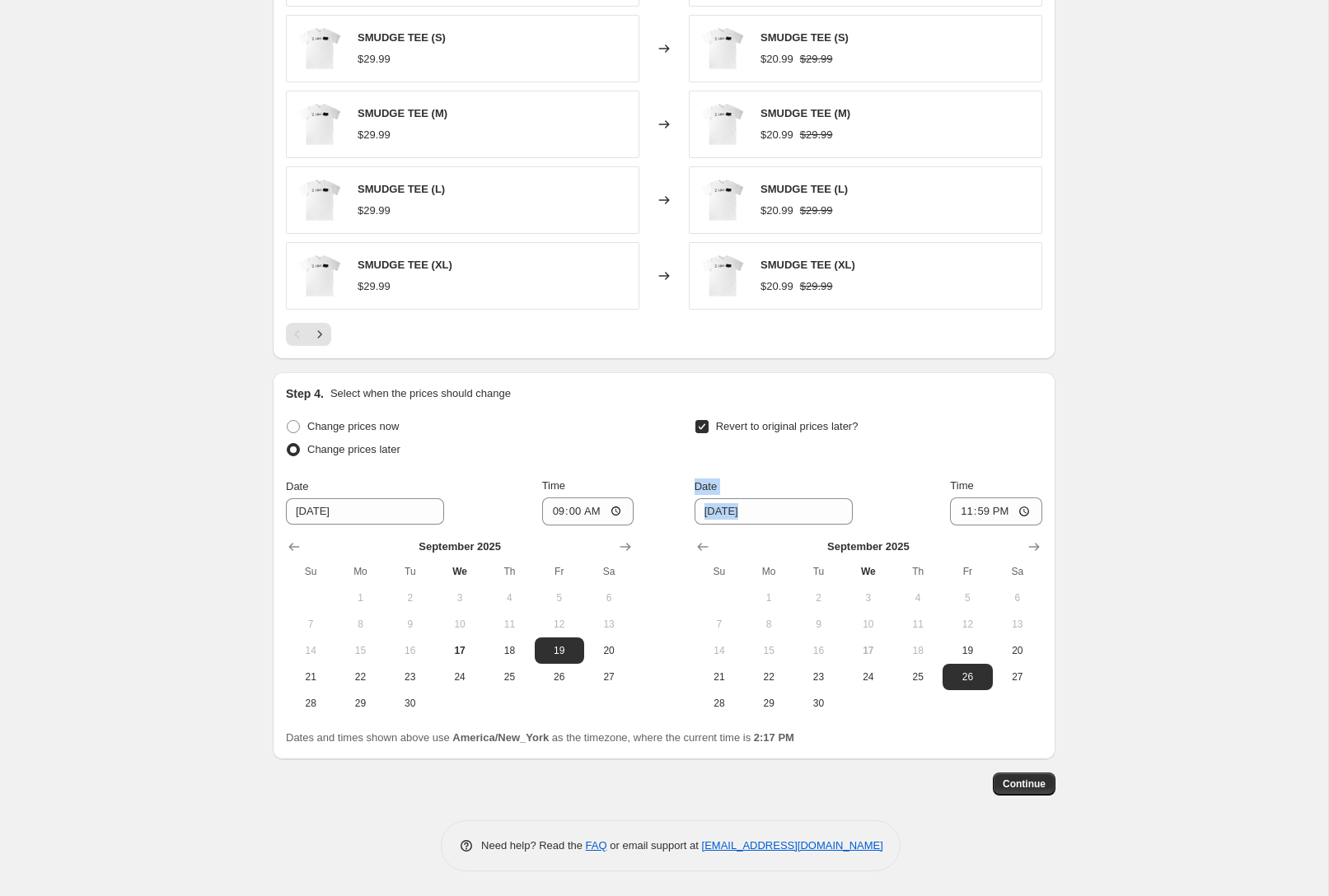
click at [1036, 789] on span "Continue" at bounding box center [1024, 784] width 43 height 13
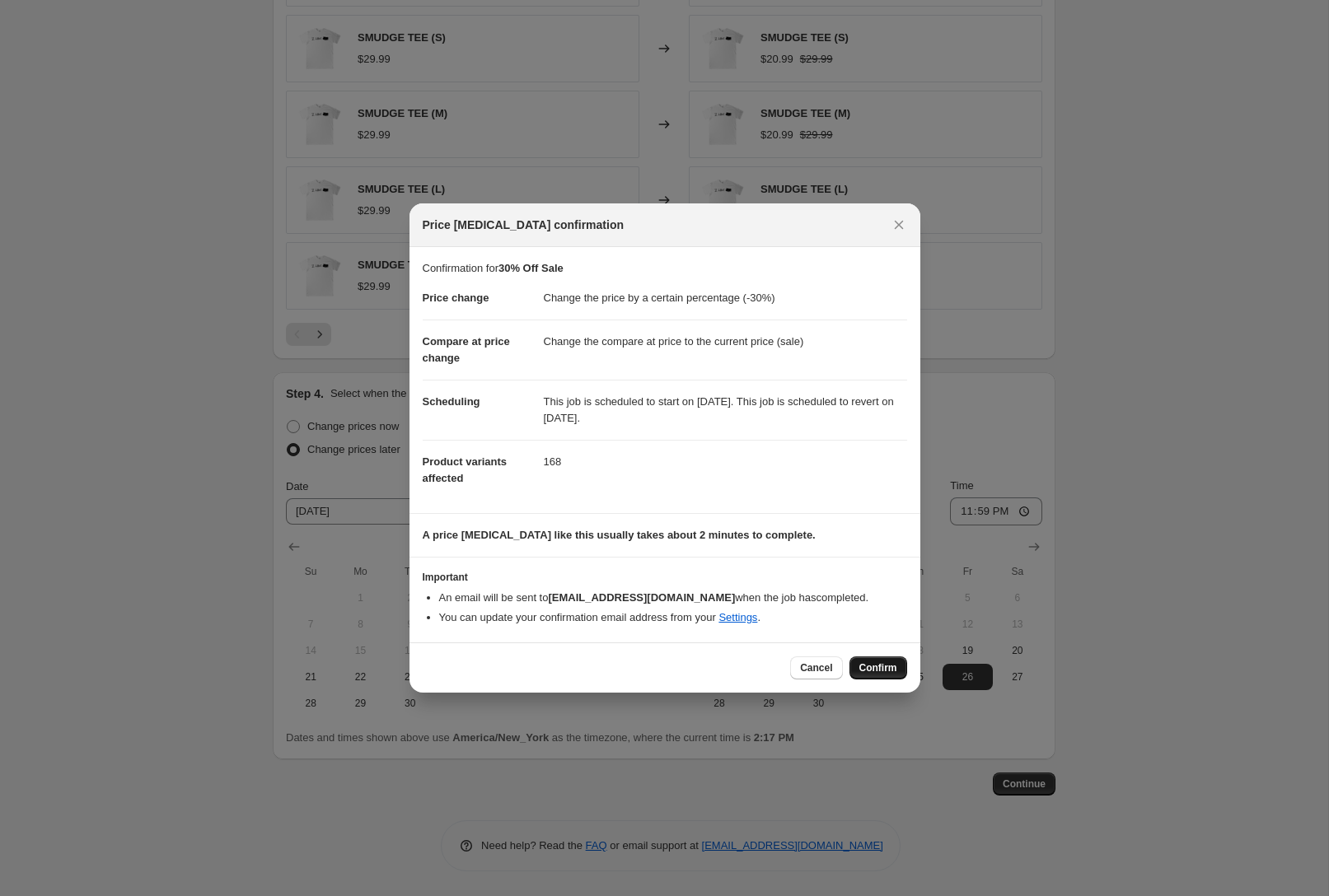
click at [872, 669] on span "Confirm" at bounding box center [878, 667] width 38 height 13
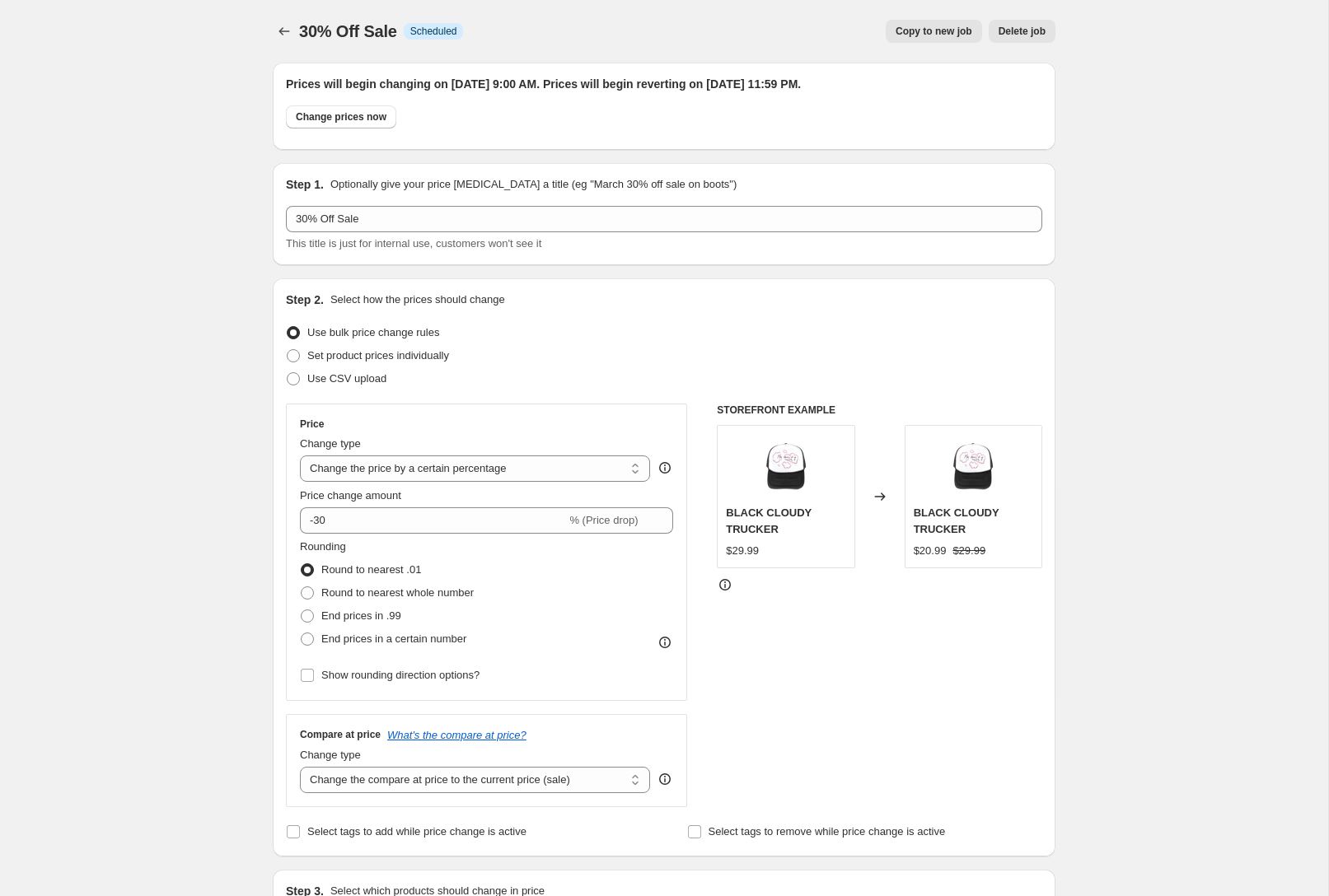
click at [282, 30] on icon "Price change jobs" at bounding box center [284, 31] width 17 height 17
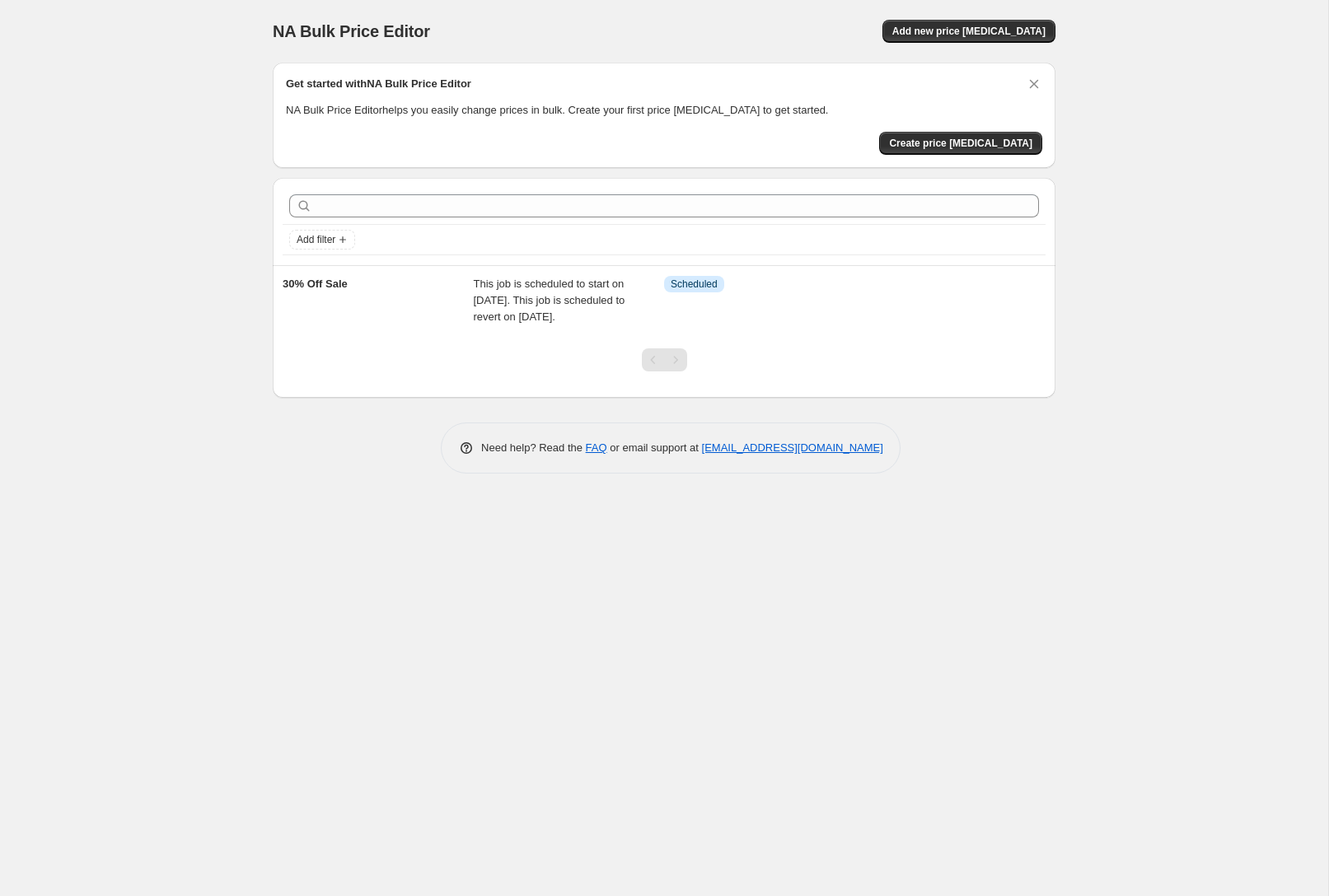
click at [1220, 415] on div "NA Bulk Price Editor. This page is ready NA Bulk Price Editor Add new price [ME…" at bounding box center [664, 448] width 1328 height 896
